Goal: Task Accomplishment & Management: Use online tool/utility

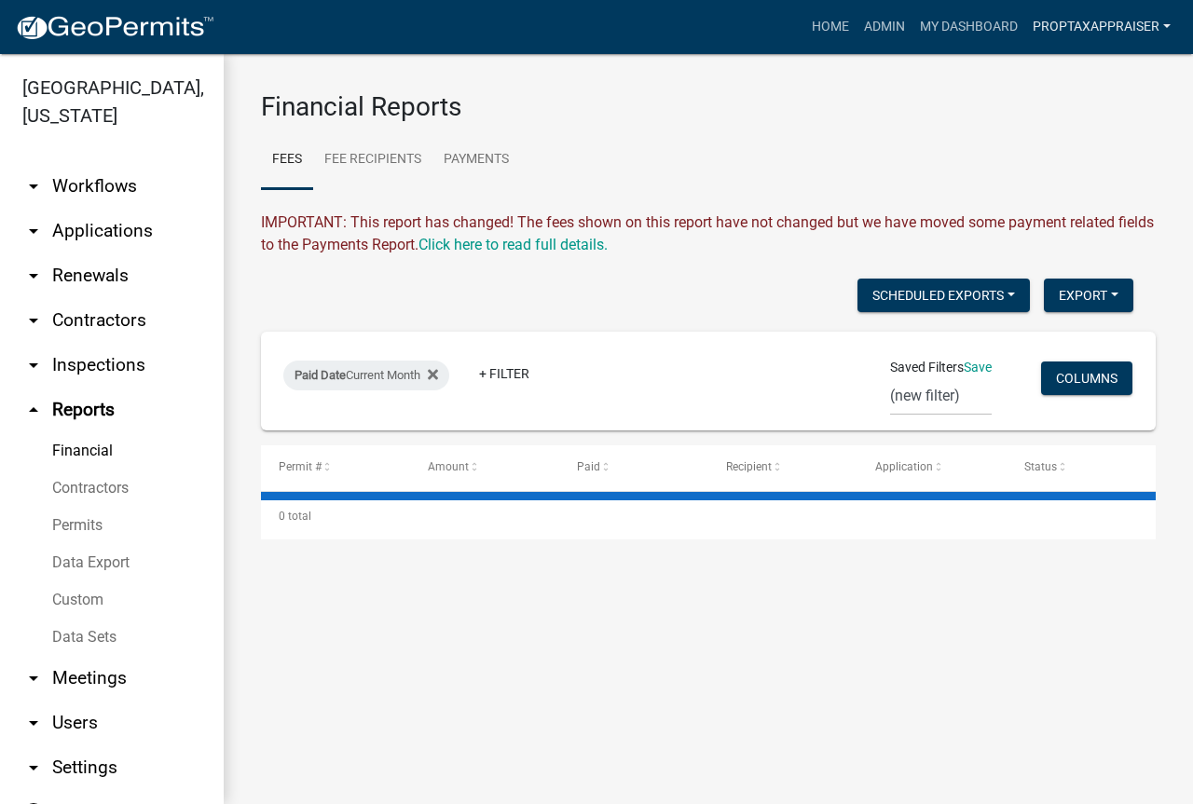
click at [1093, 24] on link "PropTaxAppraiser" at bounding box center [1101, 26] width 153 height 35
click at [1074, 77] on link "Admin" at bounding box center [1103, 76] width 149 height 45
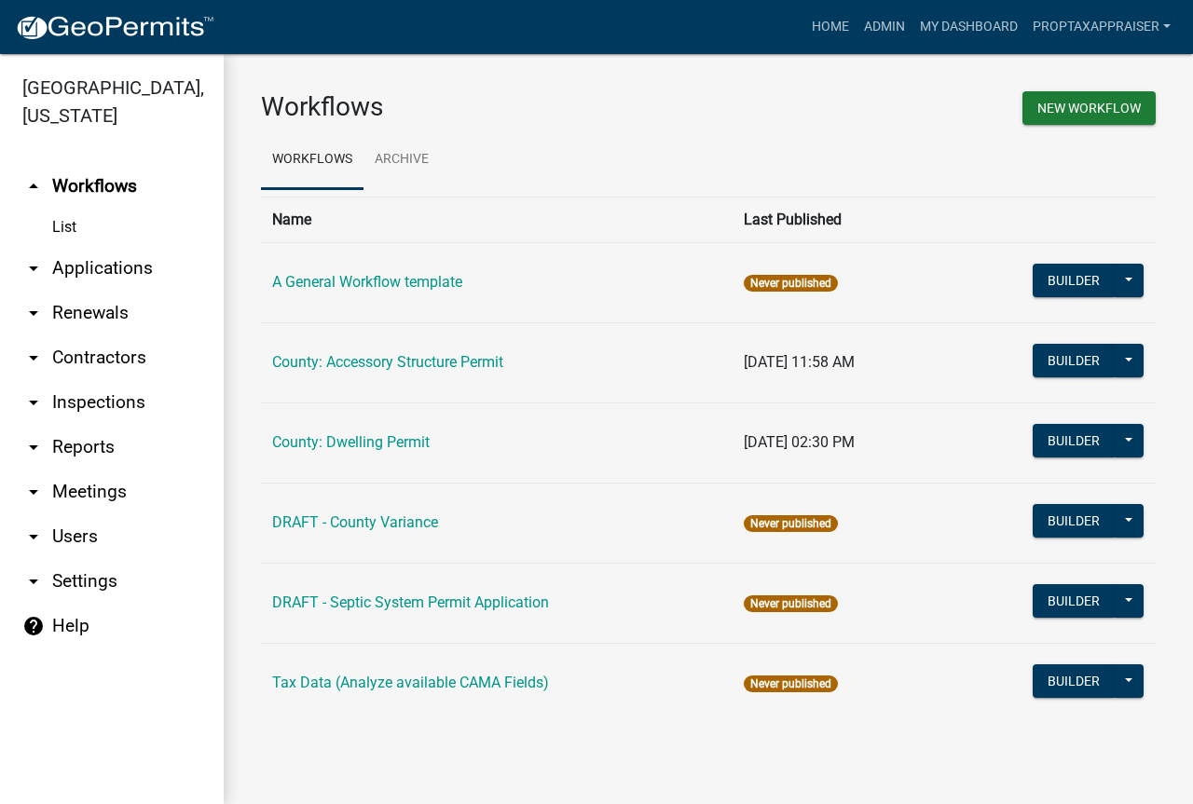
click at [88, 261] on link "arrow_drop_down Applications" at bounding box center [112, 268] width 224 height 45
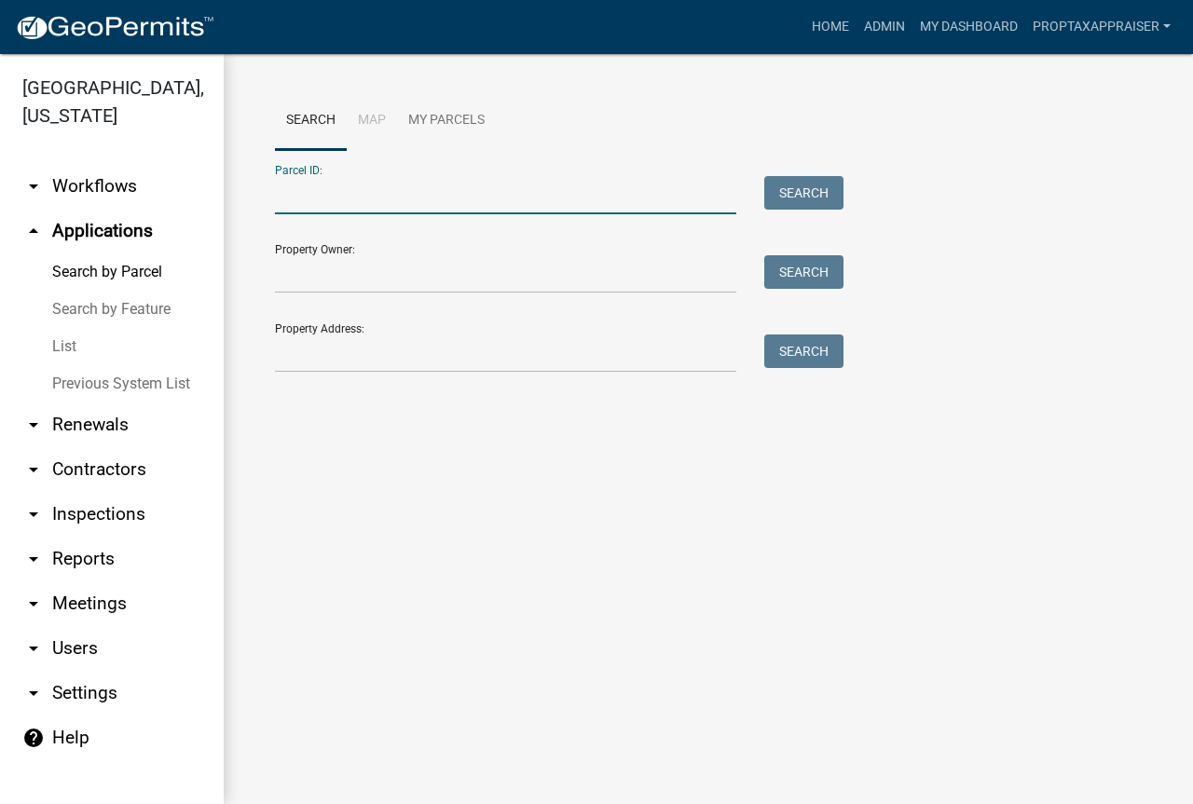
click at [361, 201] on input "Parcel ID:" at bounding box center [505, 195] width 461 height 38
type input "0010150003"
click at [824, 201] on button "Search" at bounding box center [803, 193] width 79 height 34
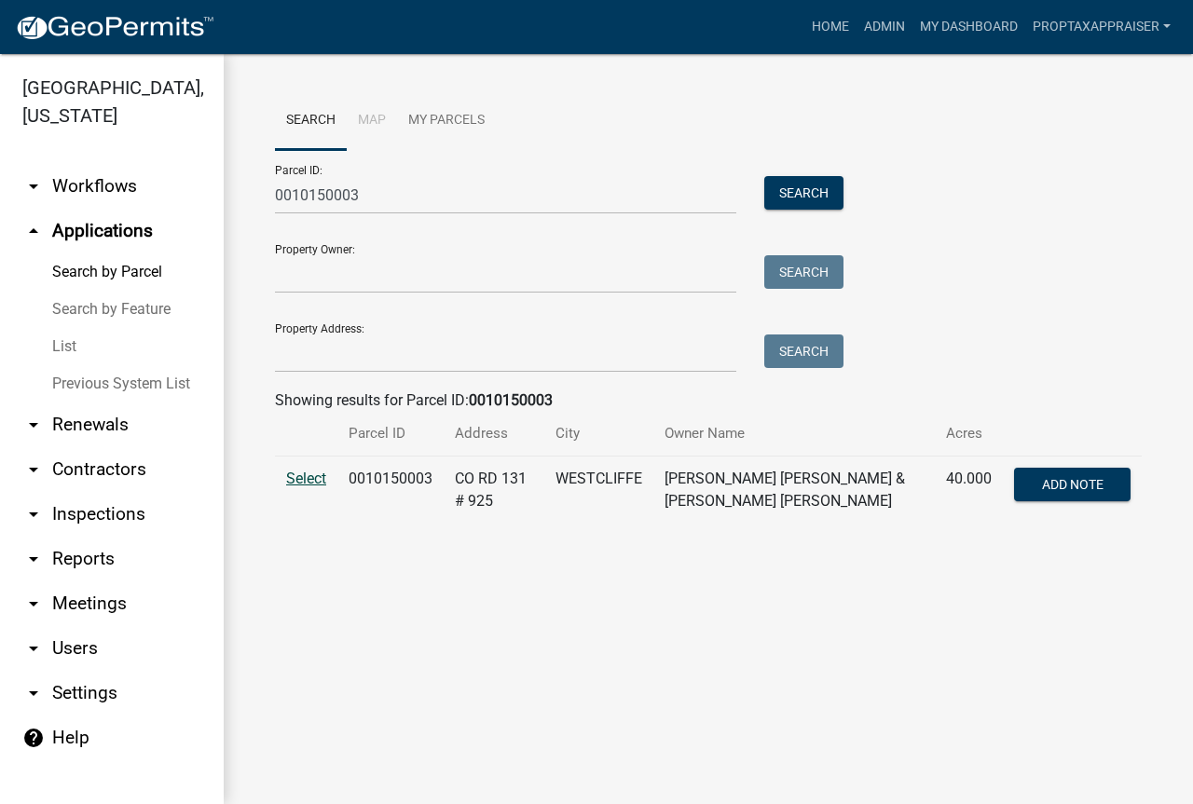
click at [318, 477] on span "Select" at bounding box center [306, 479] width 40 height 18
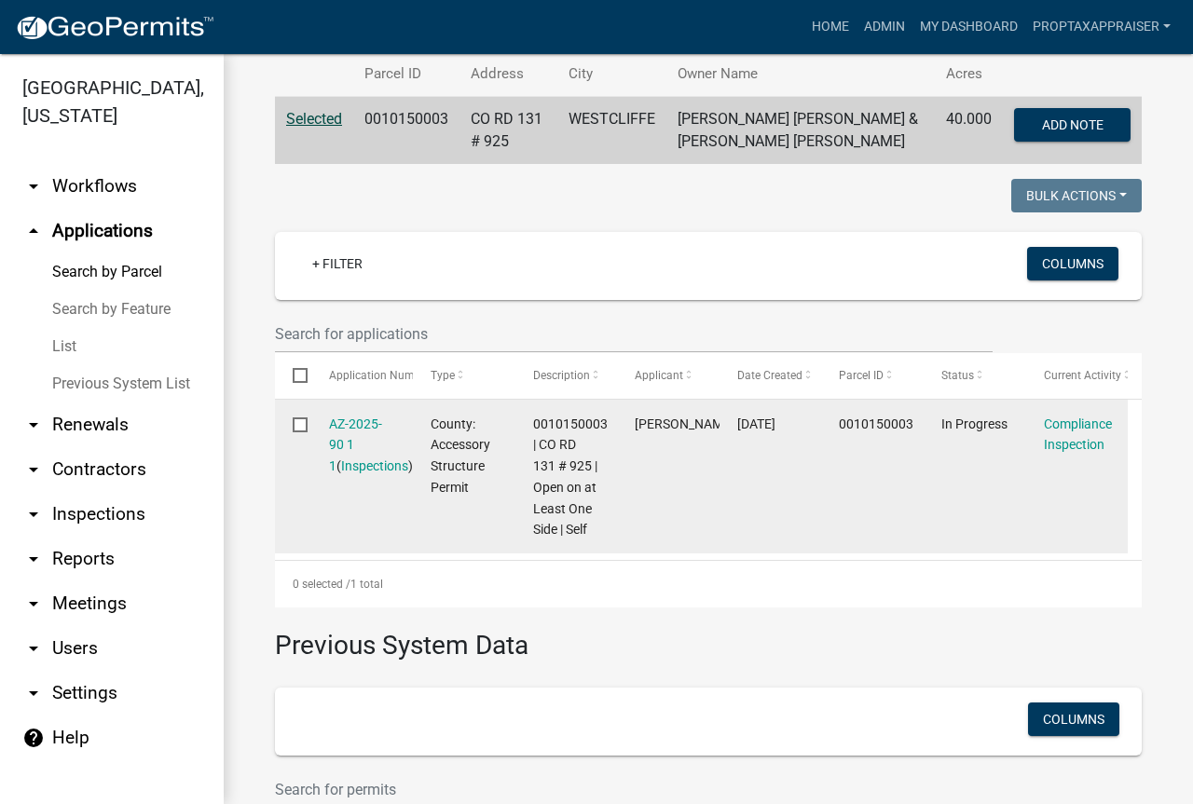
scroll to position [373, 0]
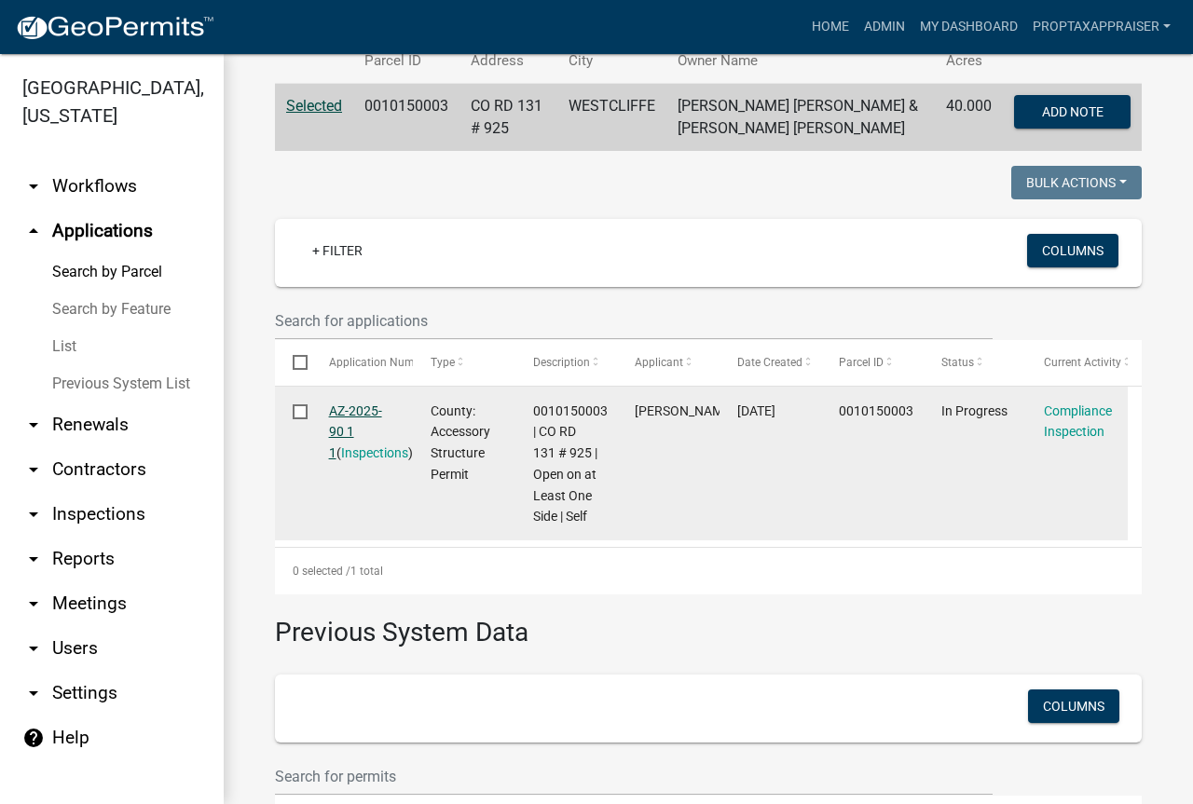
click at [358, 404] on link "AZ-2025-90 1 1" at bounding box center [355, 433] width 53 height 58
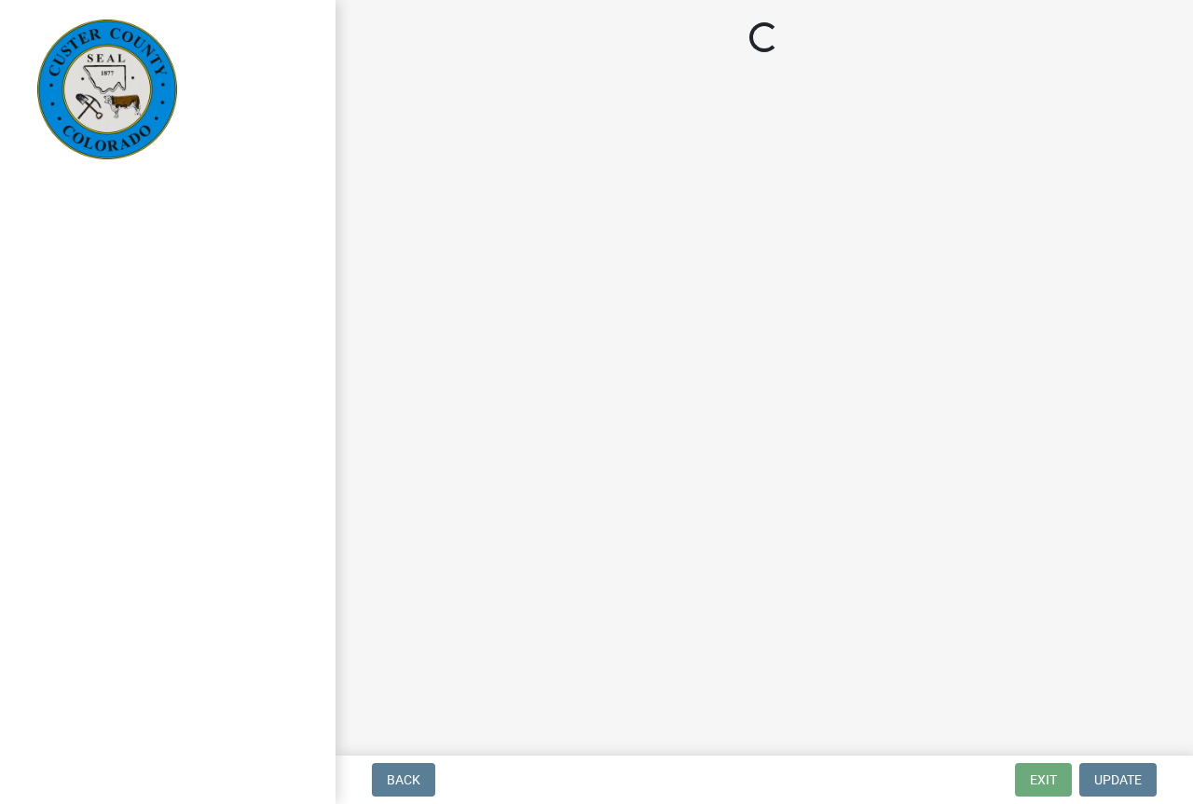
select select "cd09b013-b94f-4524-a046-a3f04ce1867e"
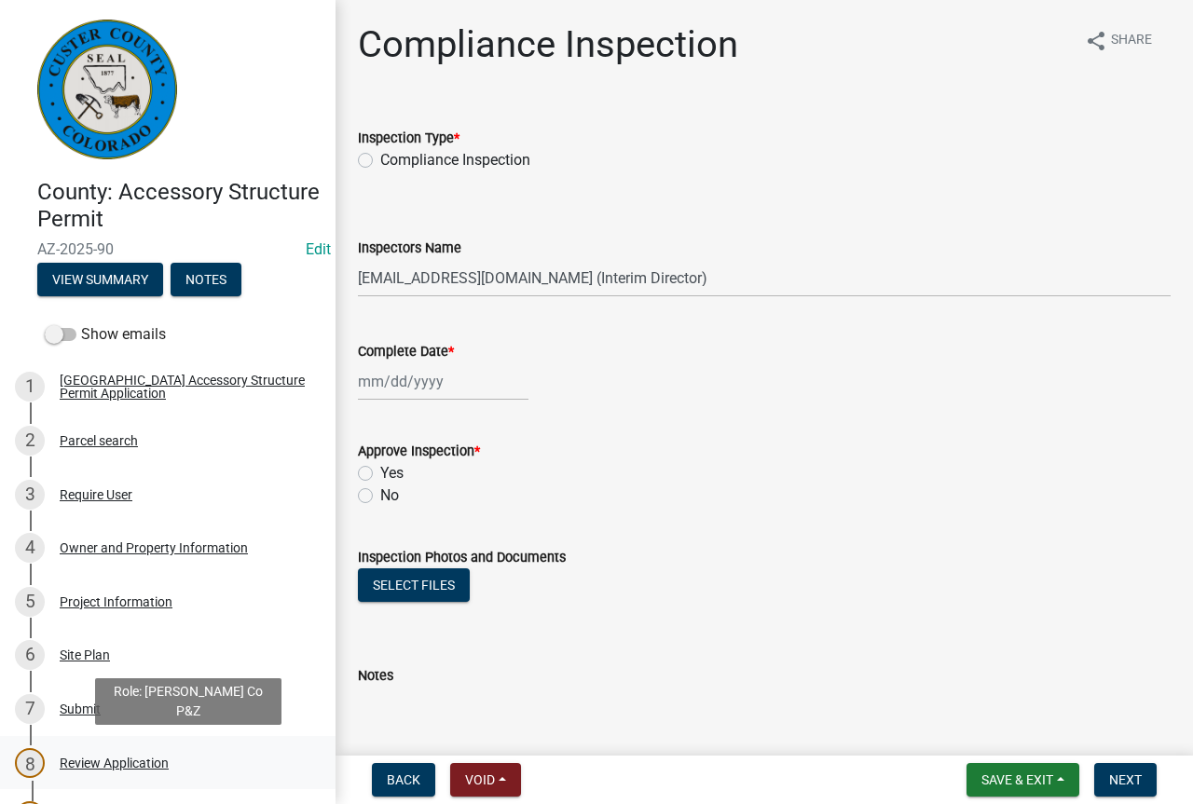
click at [113, 757] on div "Review Application" at bounding box center [114, 763] width 109 height 13
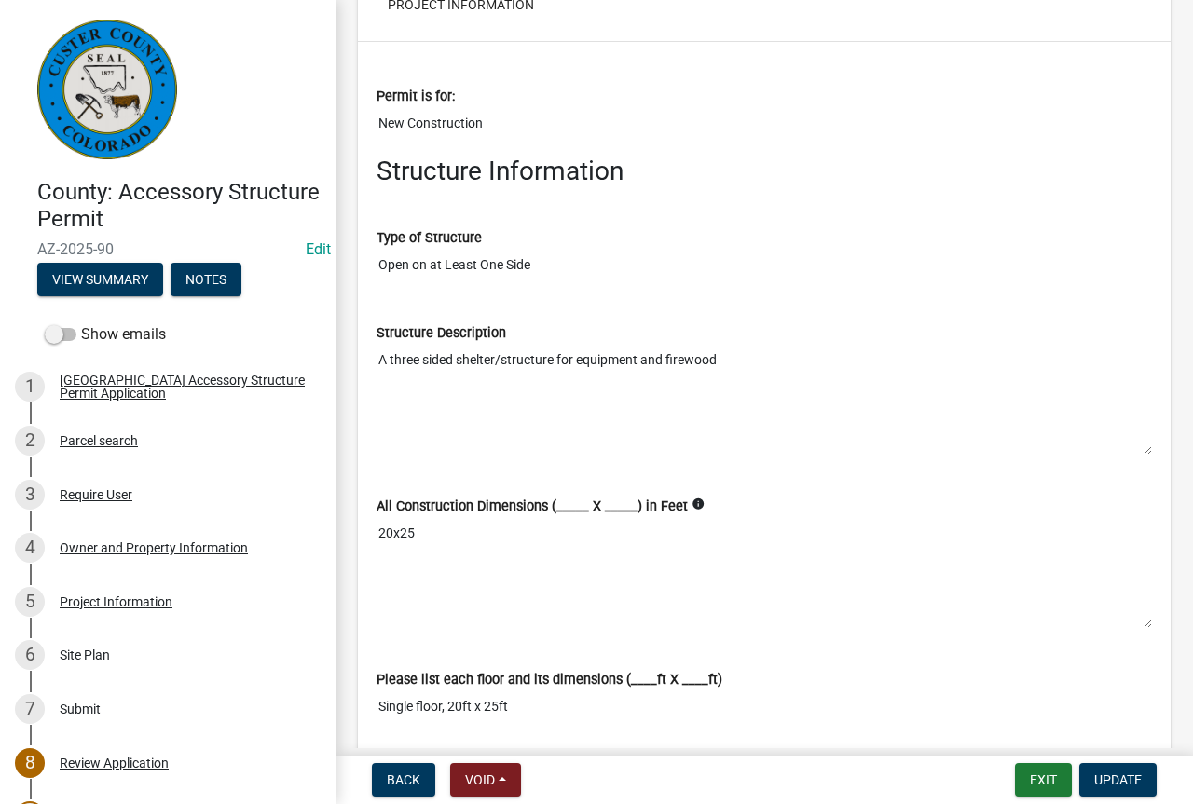
scroll to position [3728, 0]
